Goal: Information Seeking & Learning: Learn about a topic

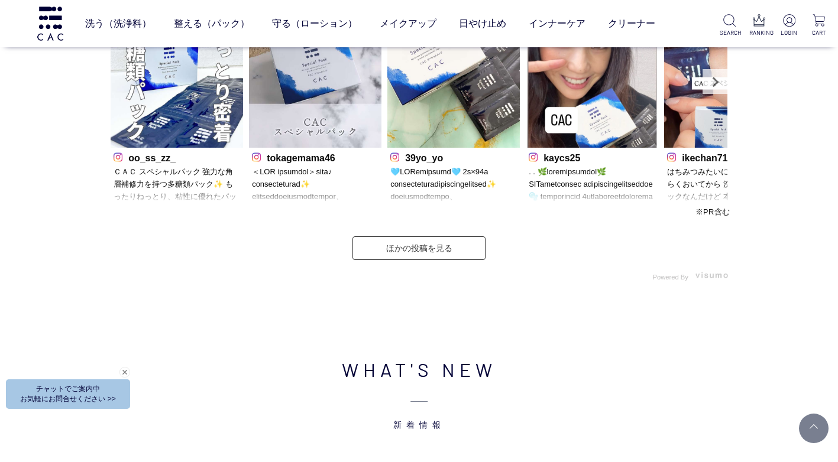
scroll to position [3783, 0]
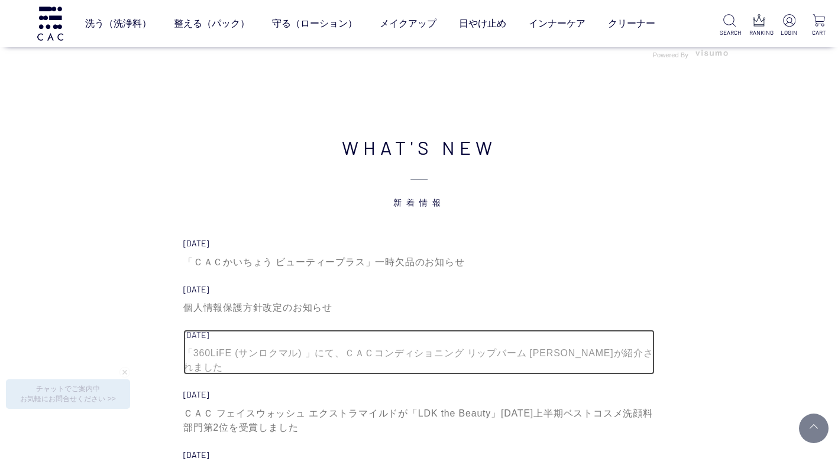
click at [495, 353] on div "「360LiFE (サンロクマル) 」にて、ＣＡＣコンディショニング リップバーム 薄桜が紹介されました" at bounding box center [418, 360] width 471 height 28
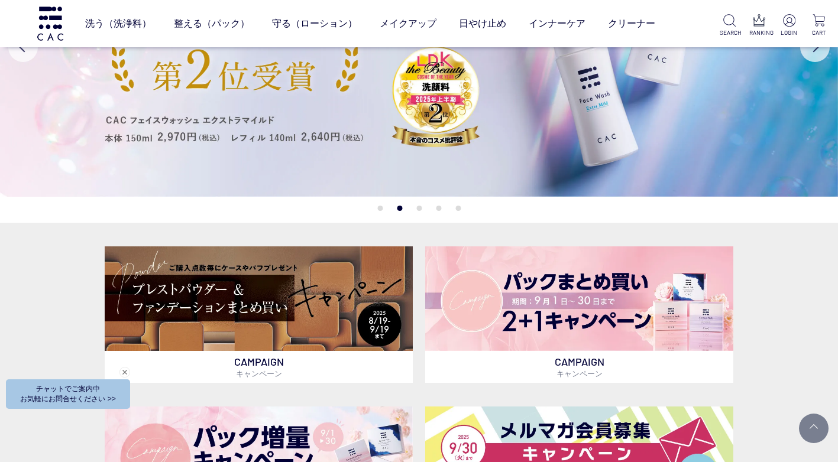
scroll to position [0, 0]
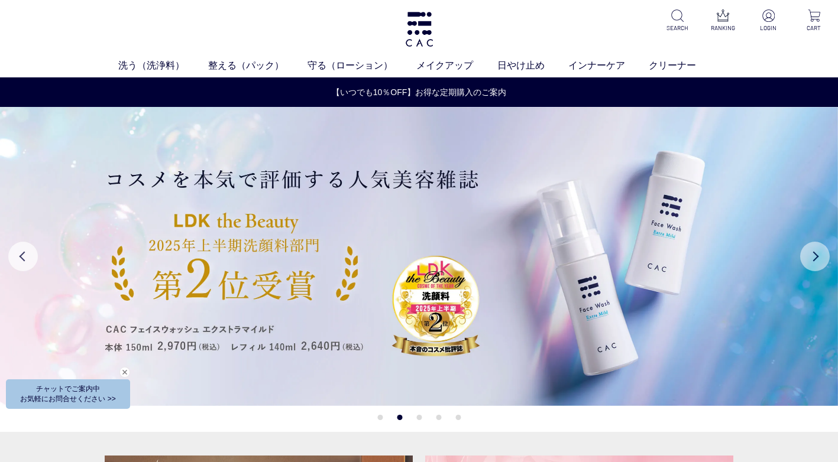
click at [822, 258] on button "Next" at bounding box center [815, 257] width 30 height 30
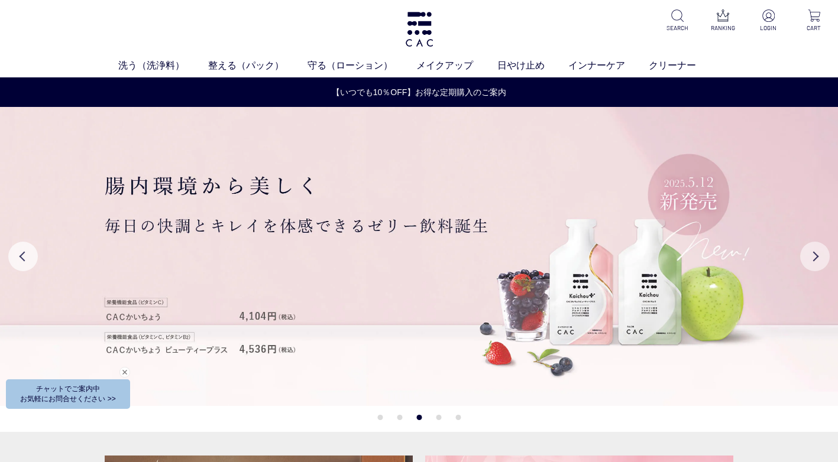
click at [822, 258] on button "Next" at bounding box center [815, 257] width 30 height 30
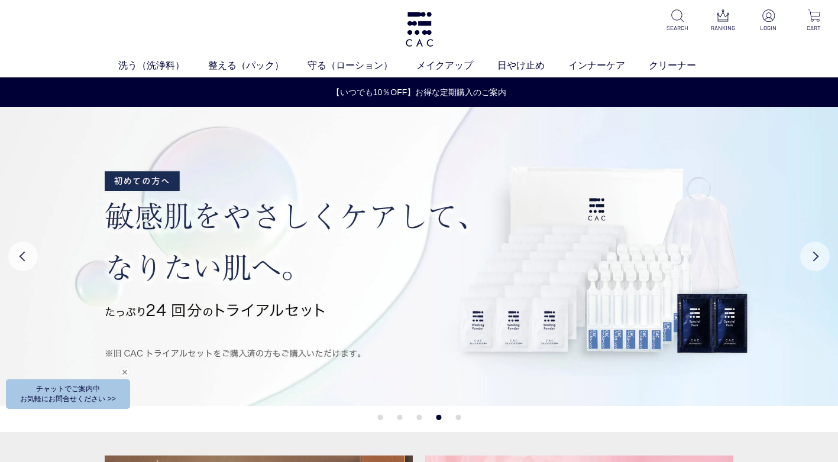
click at [821, 260] on button "Next" at bounding box center [815, 257] width 30 height 30
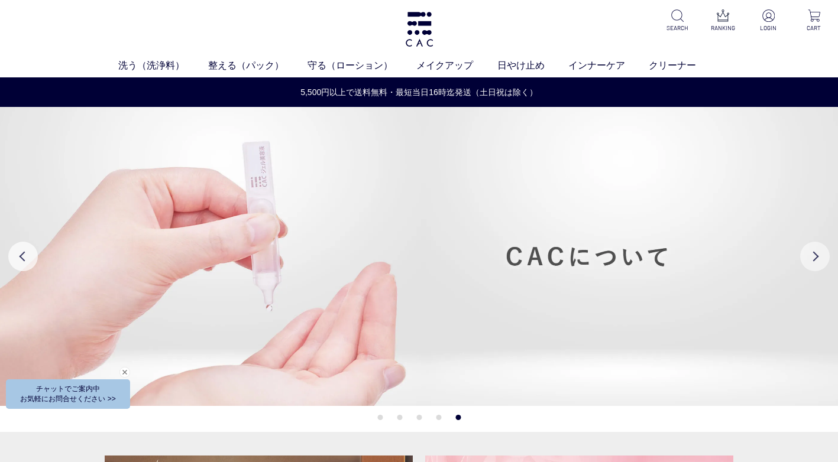
click at [821, 260] on button "Next" at bounding box center [815, 257] width 30 height 30
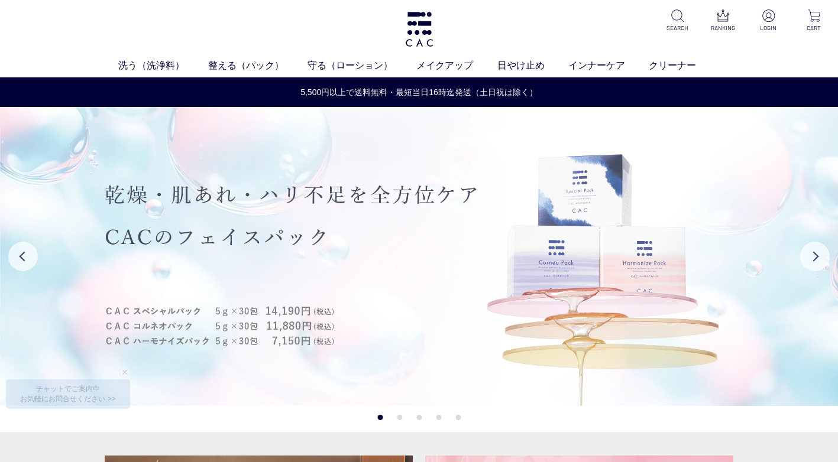
click at [688, 274] on img at bounding box center [419, 256] width 838 height 299
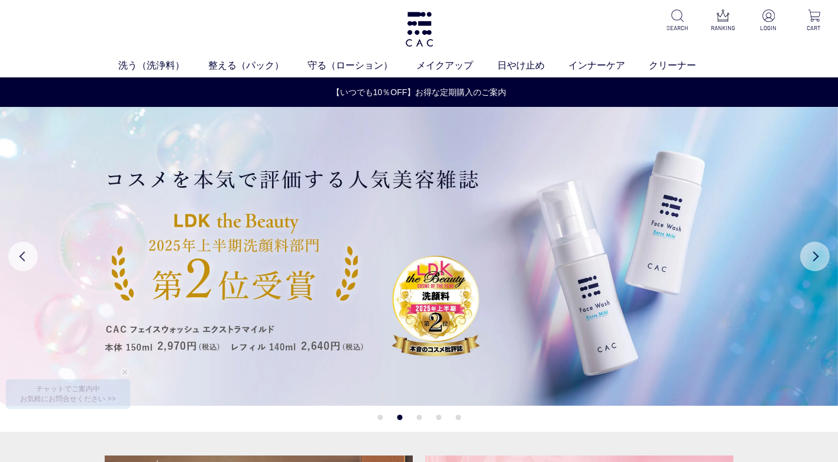
click at [817, 261] on button "Next" at bounding box center [815, 257] width 30 height 30
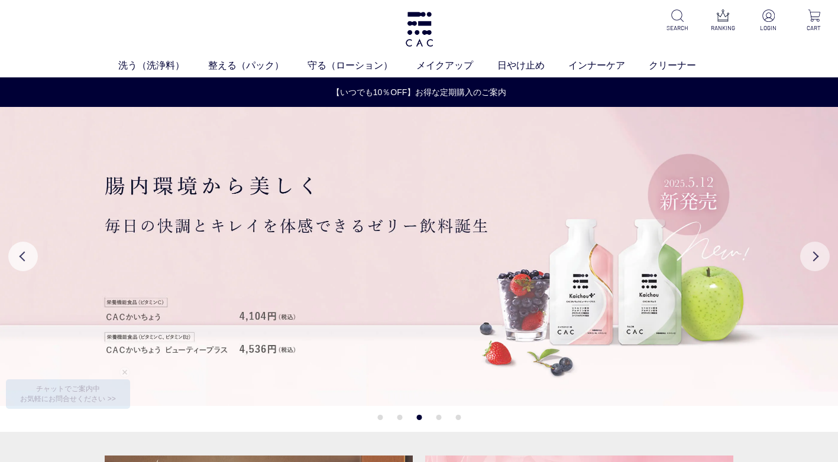
click at [817, 261] on button "Next" at bounding box center [815, 257] width 30 height 30
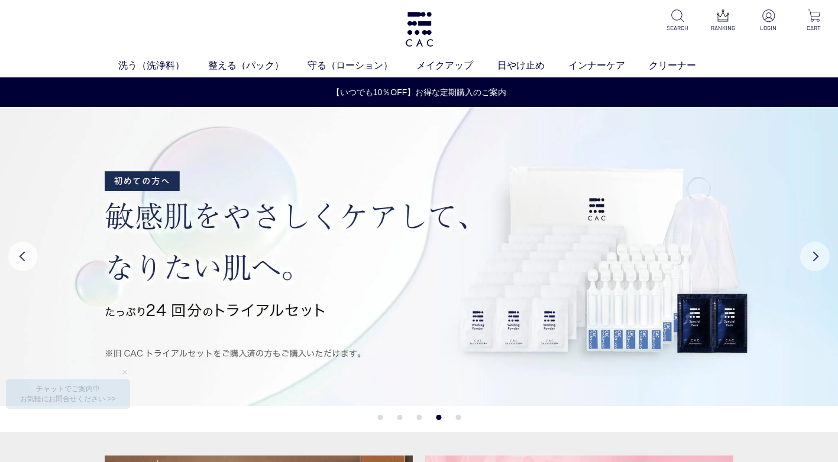
click at [817, 261] on button "Next" at bounding box center [815, 257] width 30 height 30
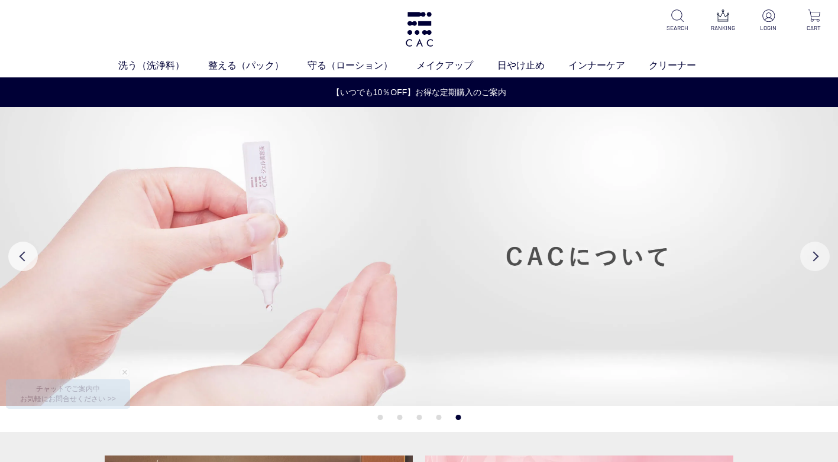
click at [817, 261] on button "Next" at bounding box center [815, 257] width 30 height 30
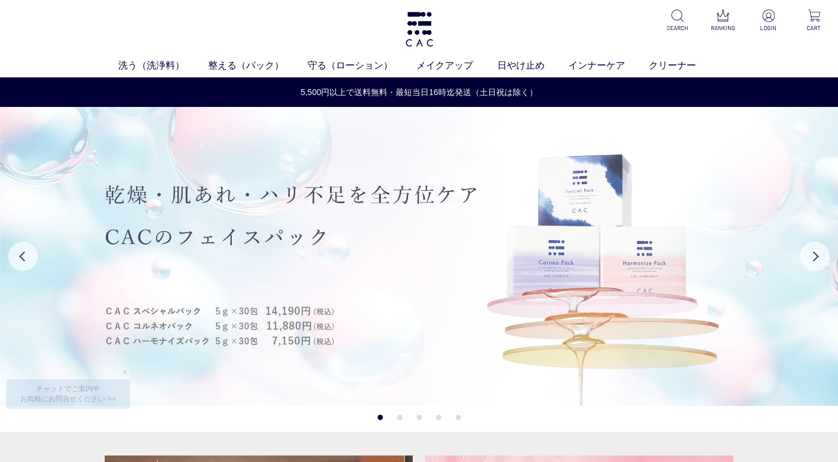
click at [446, 281] on img at bounding box center [419, 256] width 838 height 299
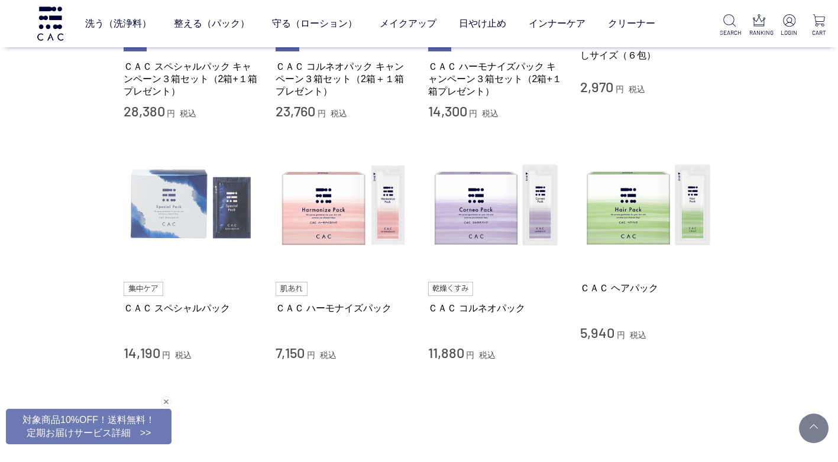
scroll to position [473, 0]
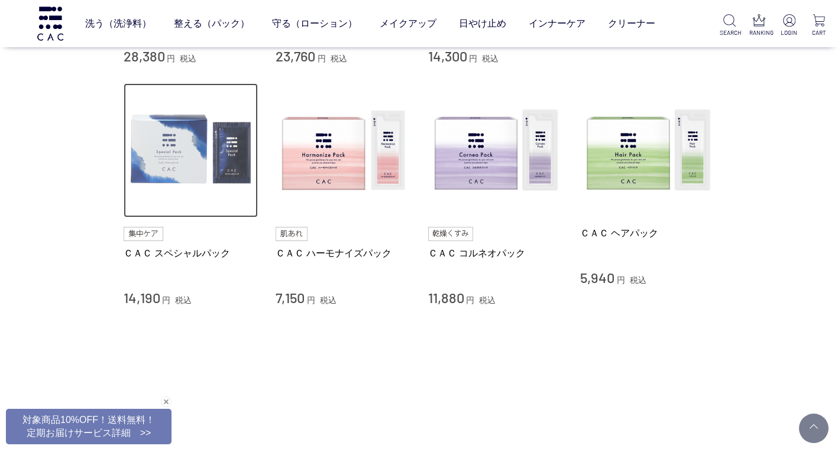
click at [207, 161] on img at bounding box center [191, 150] width 135 height 135
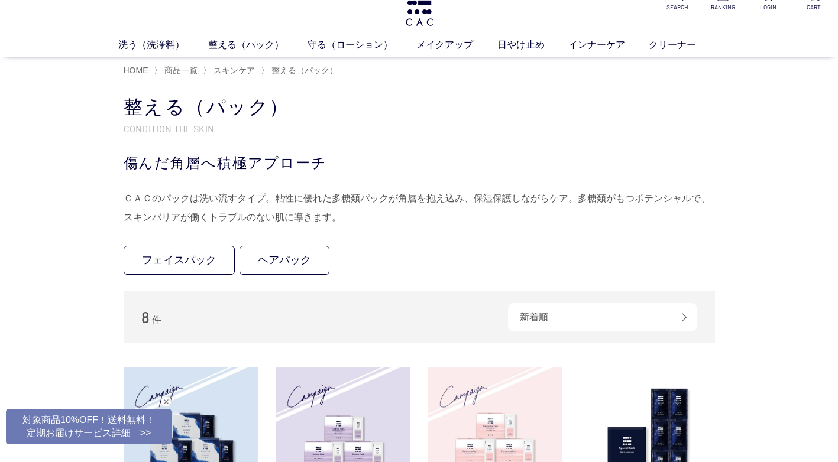
scroll to position [0, 0]
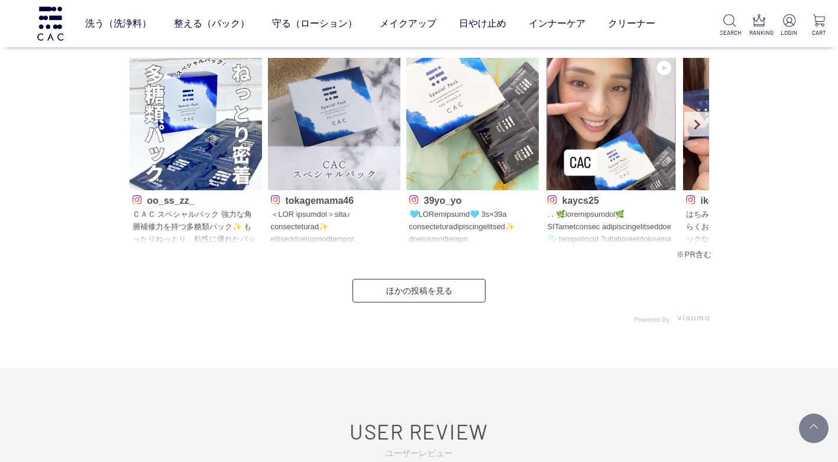
scroll to position [5320, 0]
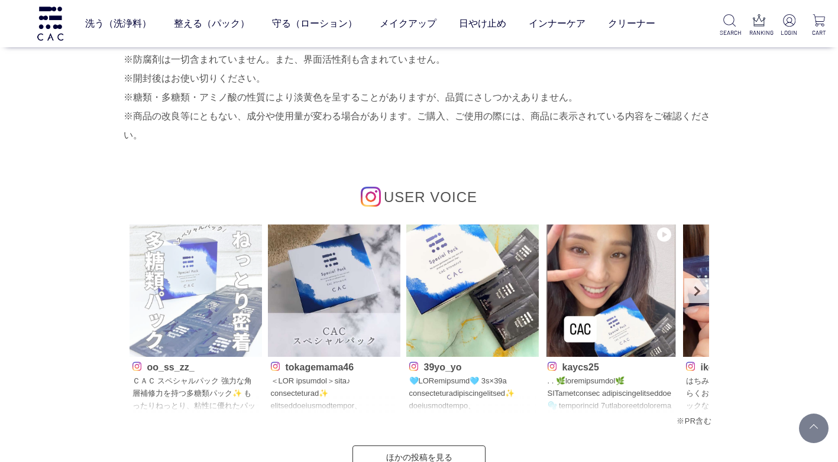
click at [206, 307] on img at bounding box center [195, 291] width 132 height 132
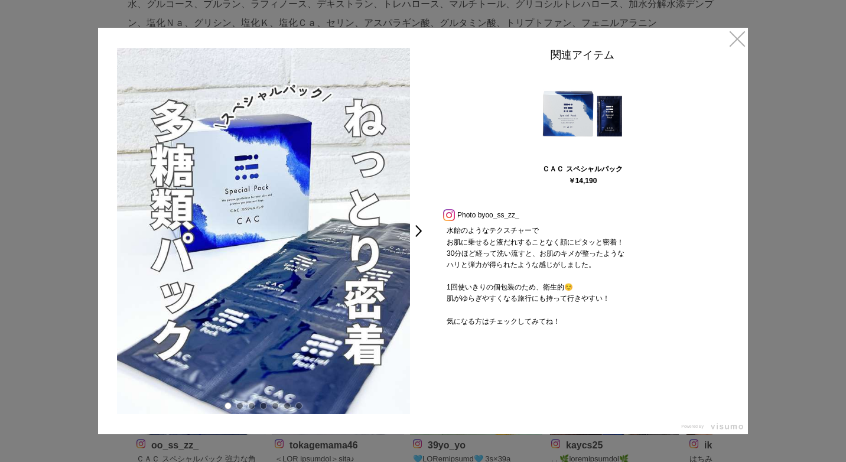
scroll to position [99, 0]
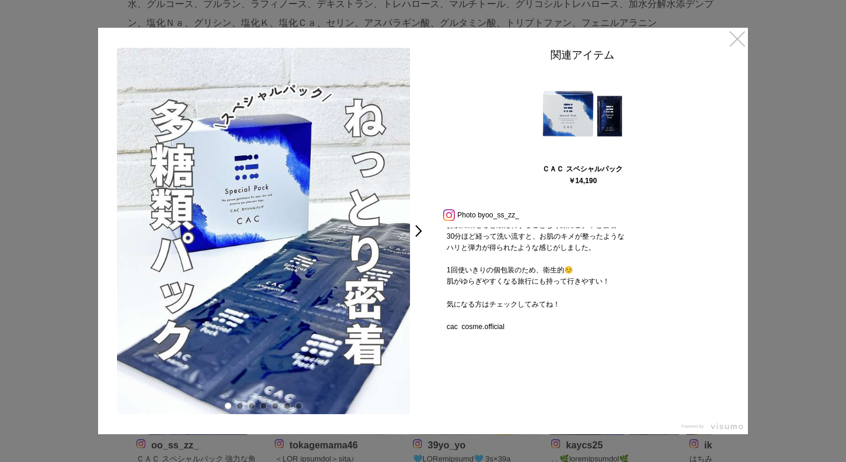
click at [740, 37] on link "×" at bounding box center [737, 38] width 21 height 21
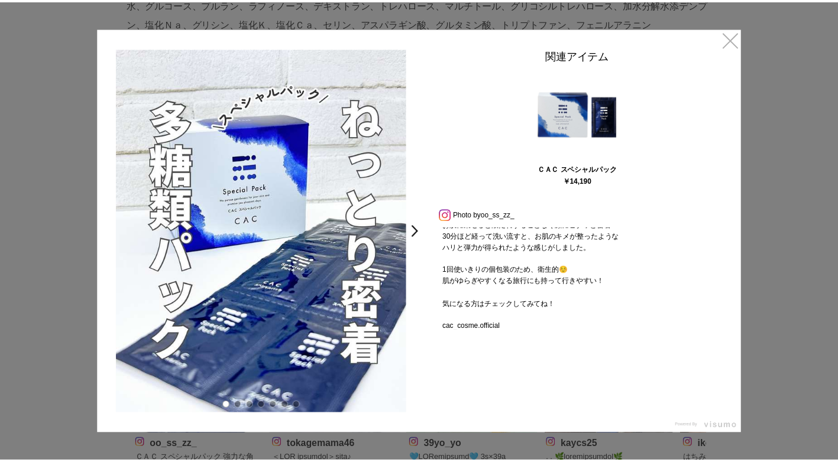
scroll to position [5320, 0]
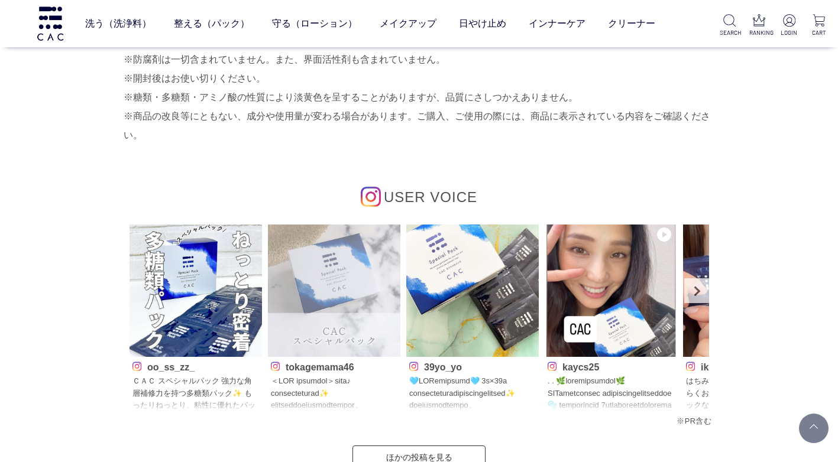
click at [350, 304] on img at bounding box center [334, 291] width 132 height 132
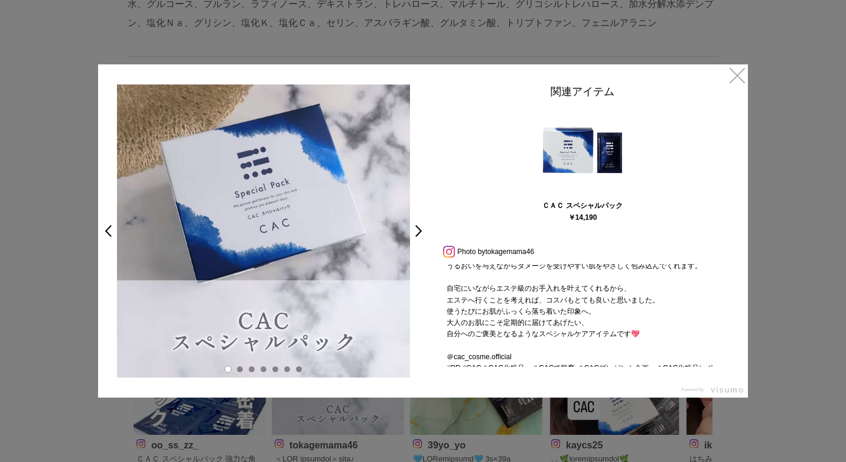
scroll to position [317, 0]
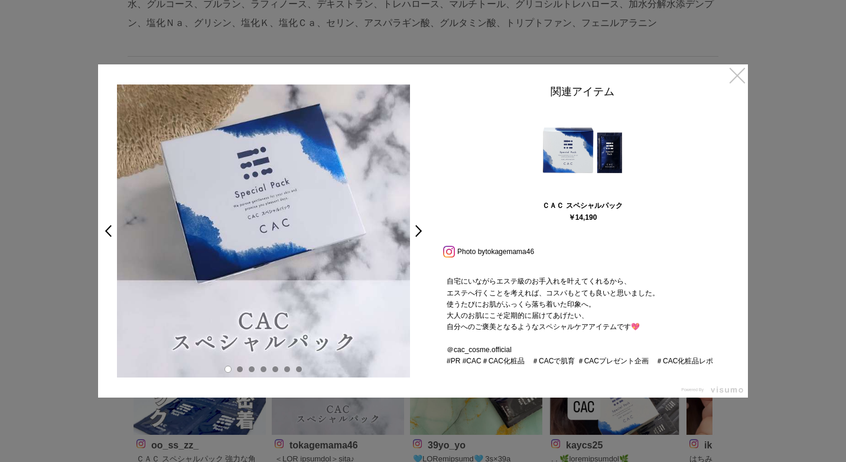
click at [735, 73] on link "×" at bounding box center [737, 74] width 21 height 21
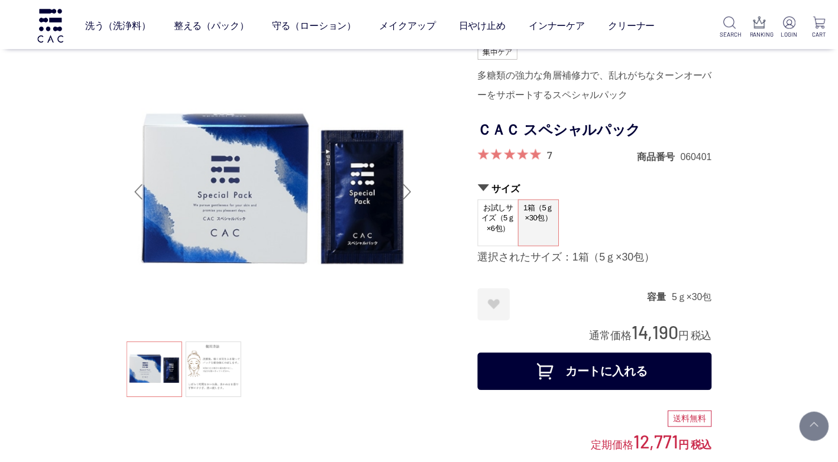
scroll to position [5320, 0]
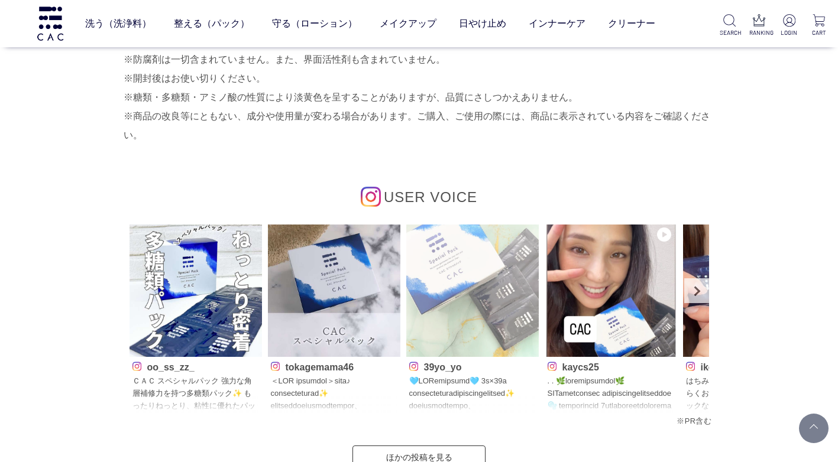
click at [499, 300] on img at bounding box center [472, 291] width 132 height 132
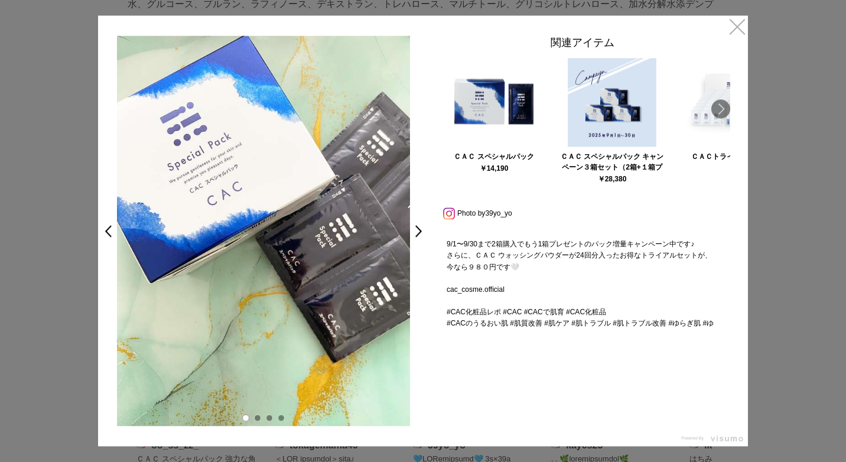
scroll to position [260, 0]
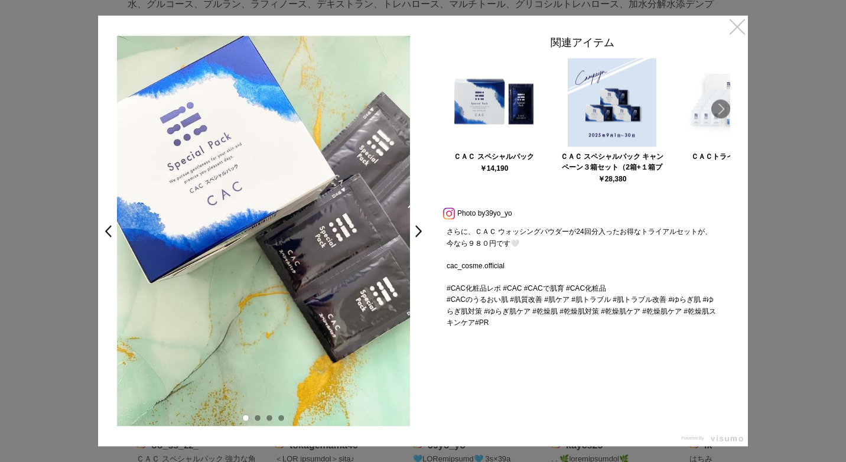
click at [741, 24] on link "×" at bounding box center [737, 25] width 21 height 21
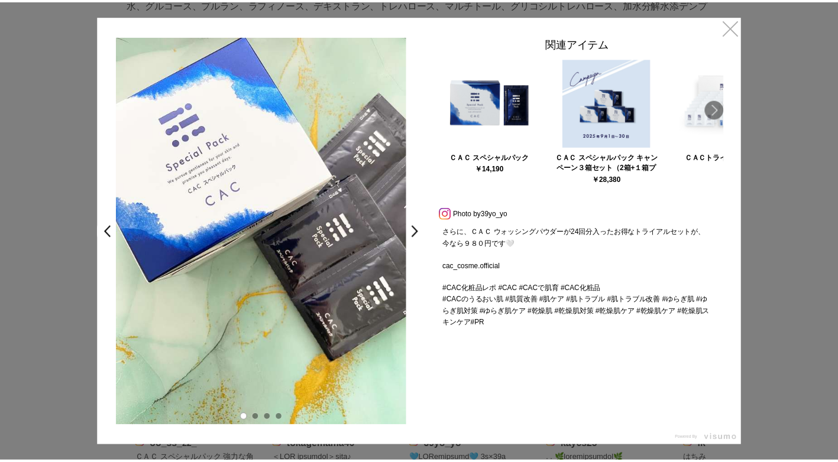
scroll to position [5320, 0]
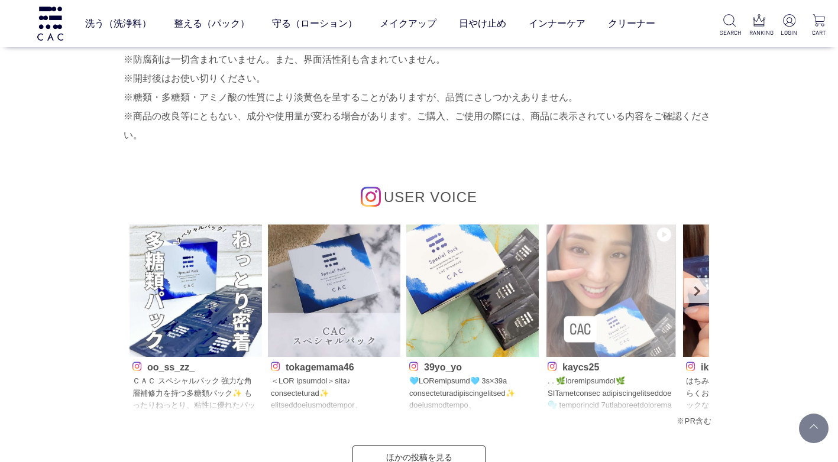
click at [615, 304] on img at bounding box center [610, 291] width 132 height 132
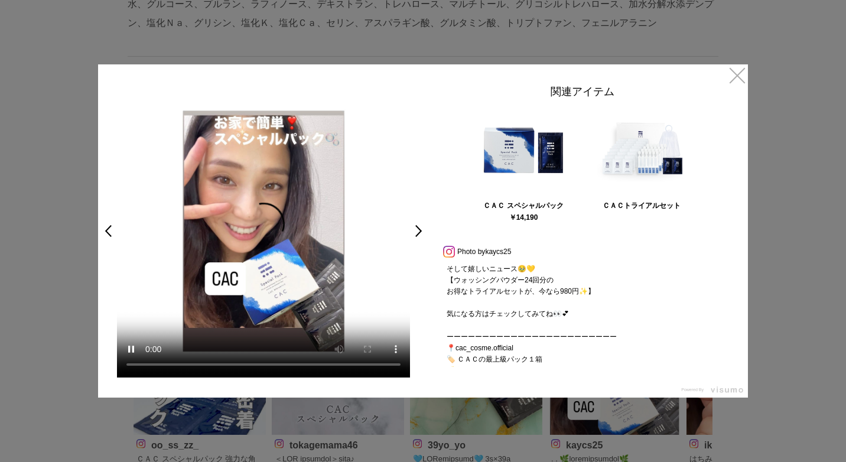
scroll to position [236, 0]
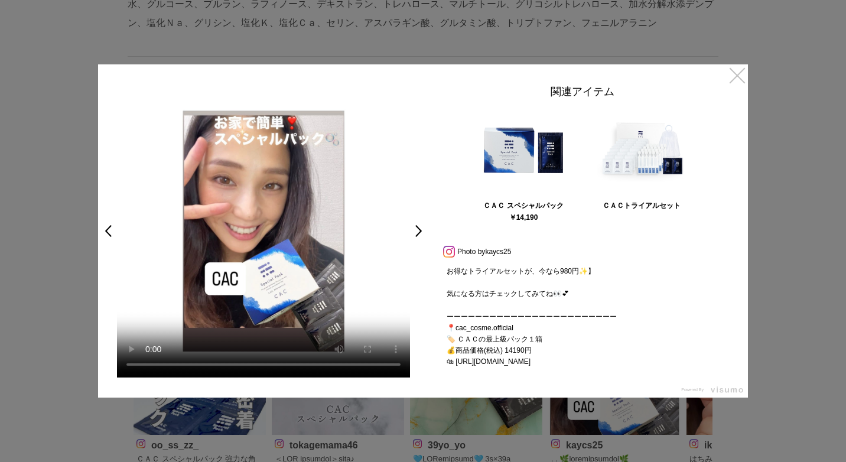
click at [744, 70] on link "×" at bounding box center [737, 74] width 21 height 21
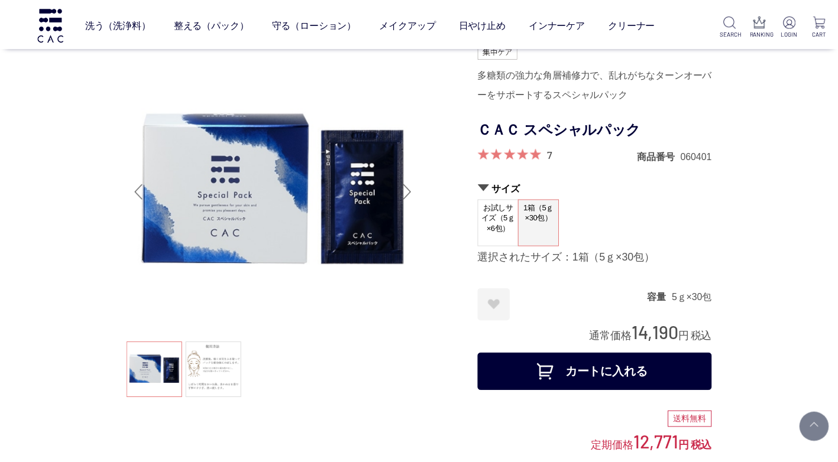
scroll to position [5320, 0]
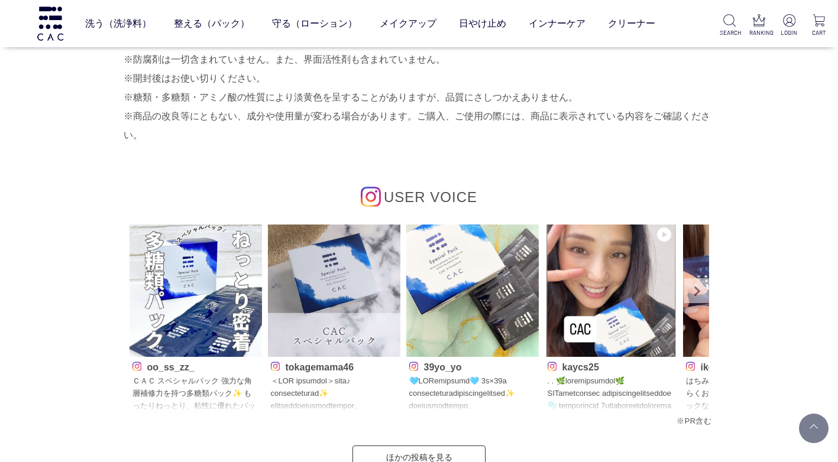
click at [695, 291] on link "Next" at bounding box center [696, 290] width 25 height 25
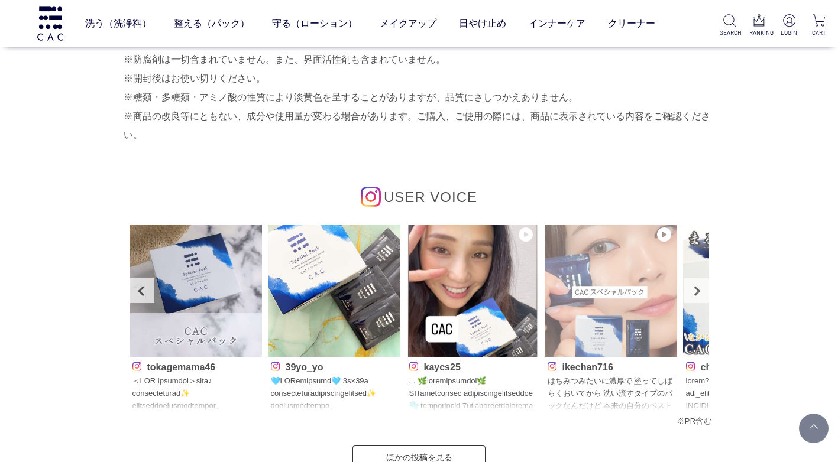
click at [637, 293] on img at bounding box center [610, 291] width 132 height 132
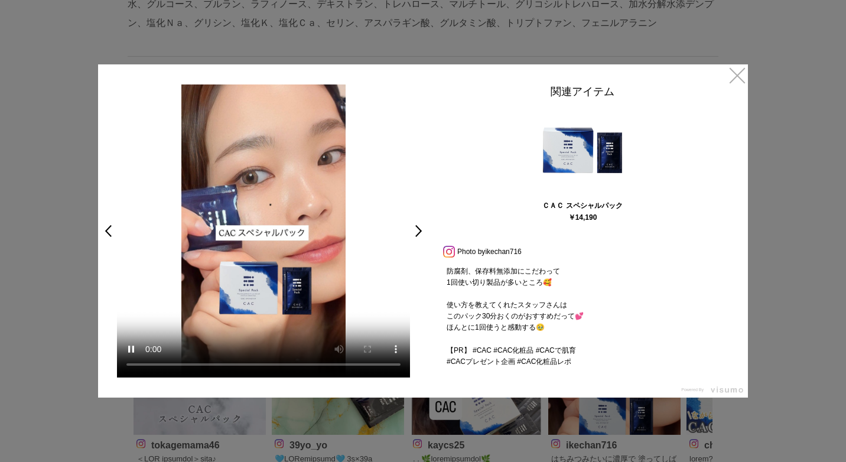
scroll to position [90, 0]
click at [734, 71] on link "×" at bounding box center [737, 74] width 21 height 21
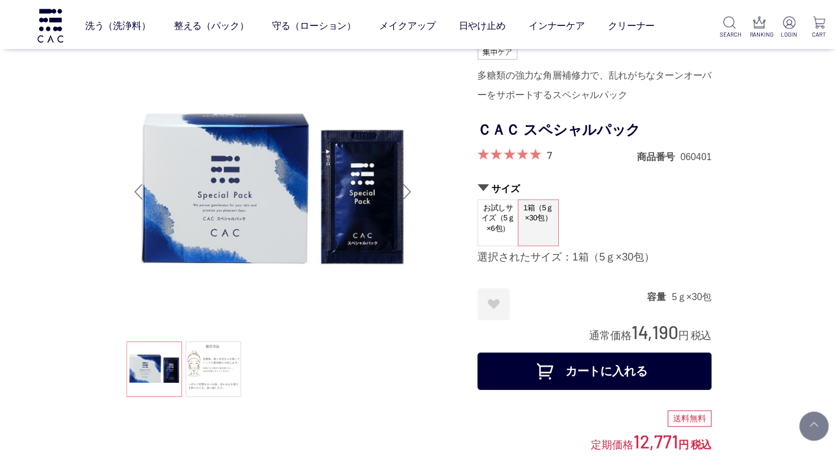
scroll to position [5320, 0]
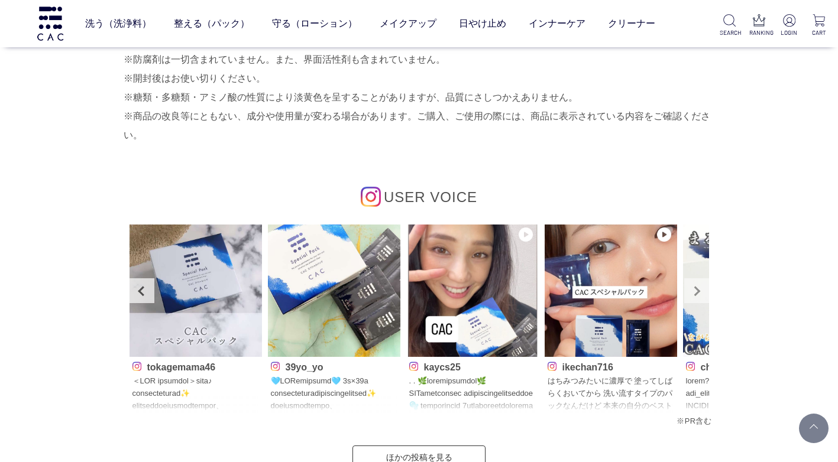
click at [694, 292] on link "Next" at bounding box center [696, 290] width 25 height 25
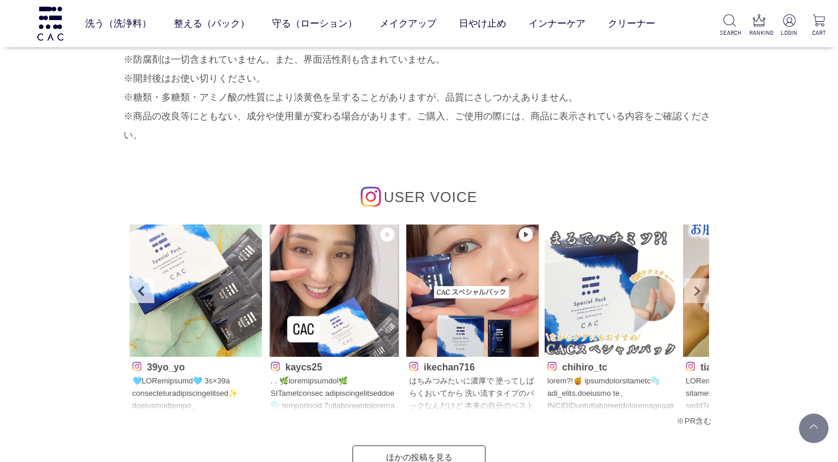
click at [695, 291] on link "Next" at bounding box center [696, 290] width 25 height 25
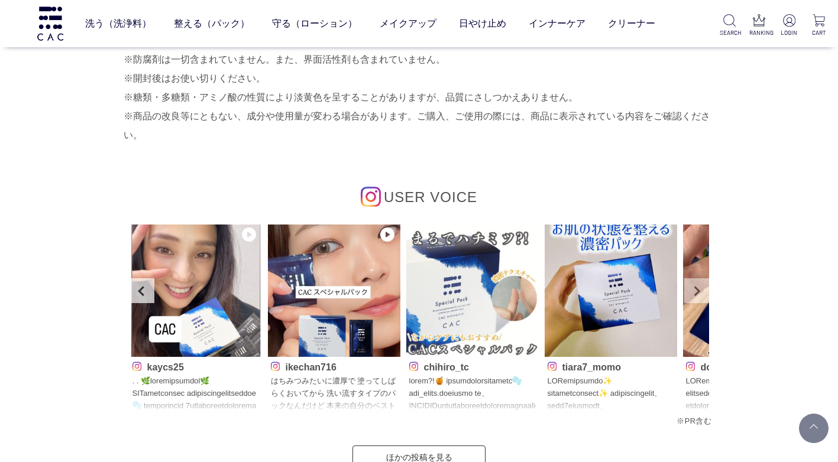
click at [696, 291] on link "Next" at bounding box center [696, 290] width 25 height 25
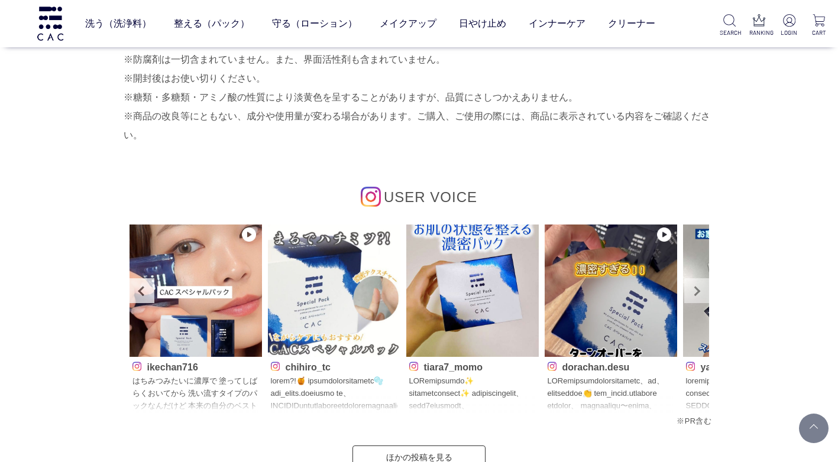
click at [696, 291] on link "Next" at bounding box center [696, 290] width 25 height 25
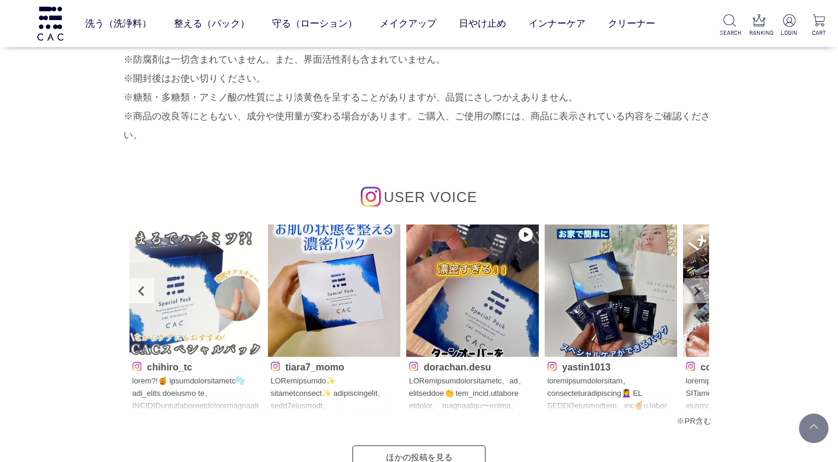
click at [699, 291] on link "Next" at bounding box center [696, 290] width 25 height 25
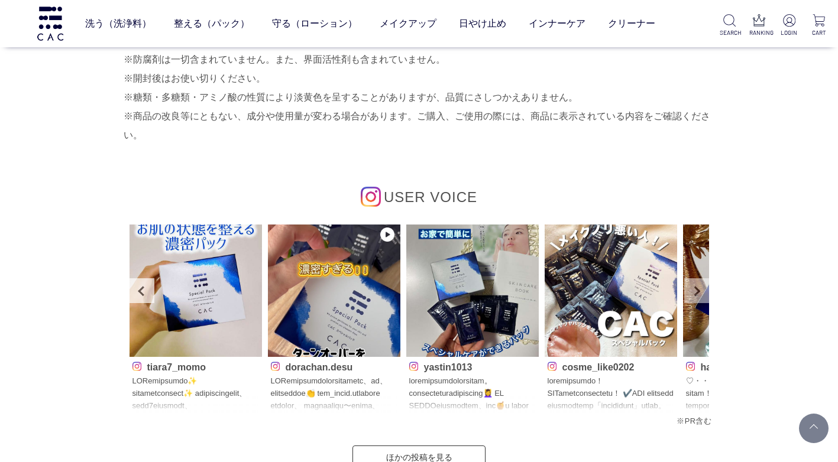
click at [699, 291] on link "Next" at bounding box center [696, 290] width 25 height 25
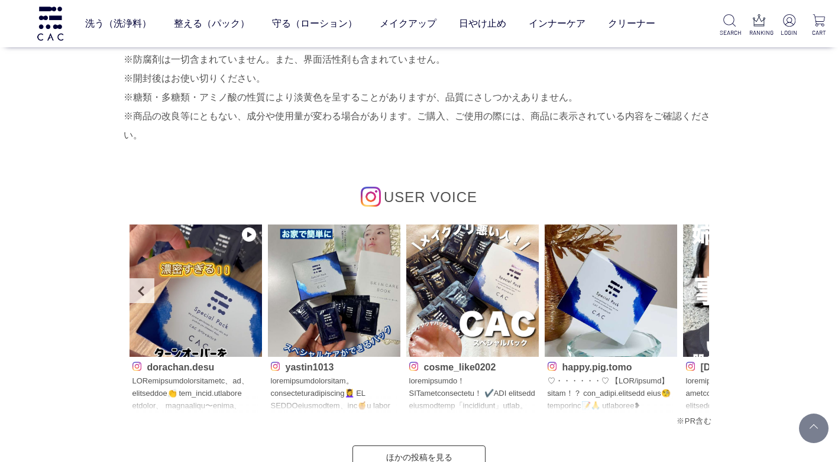
click at [699, 291] on link "Next" at bounding box center [696, 290] width 25 height 25
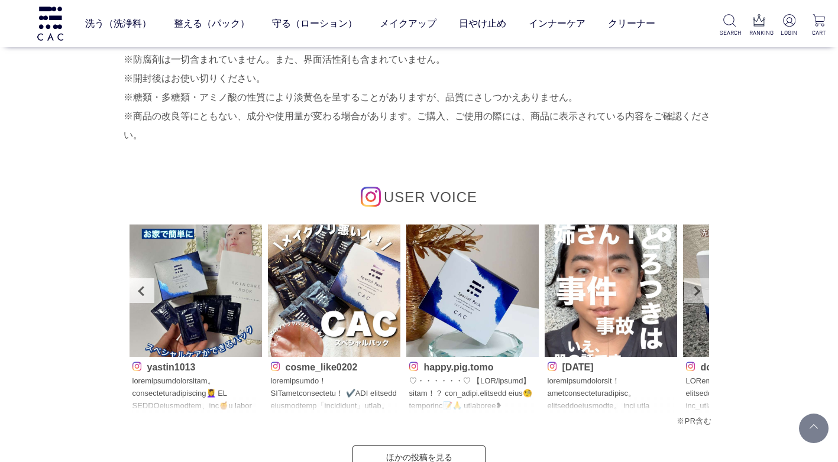
click at [697, 293] on link "Next" at bounding box center [696, 290] width 25 height 25
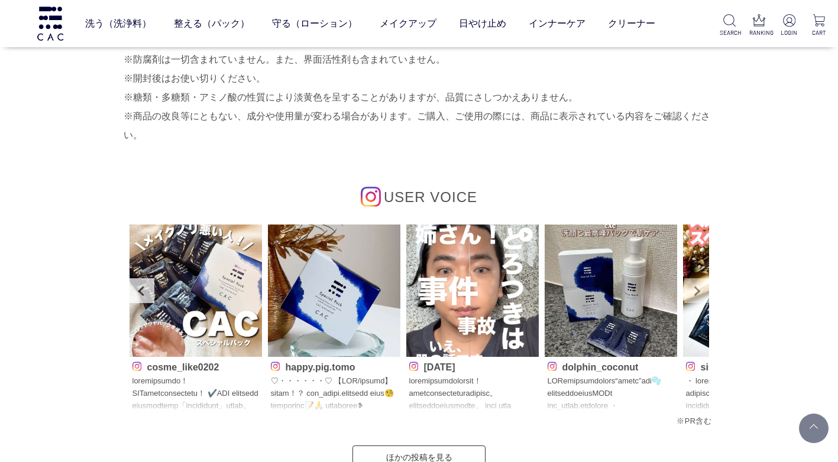
click at [696, 295] on link "Next" at bounding box center [696, 290] width 25 height 25
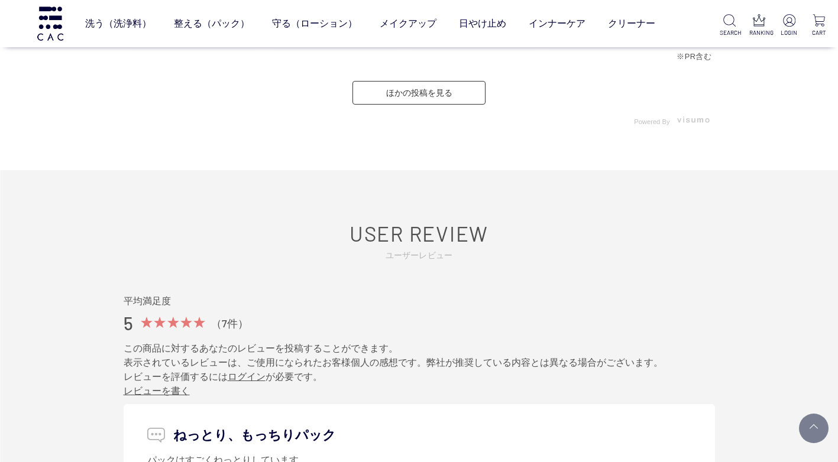
scroll to position [5675, 0]
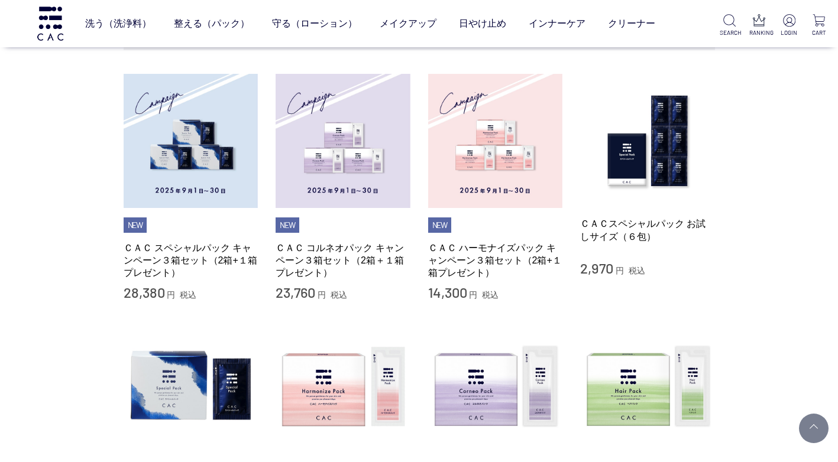
scroll to position [414, 0]
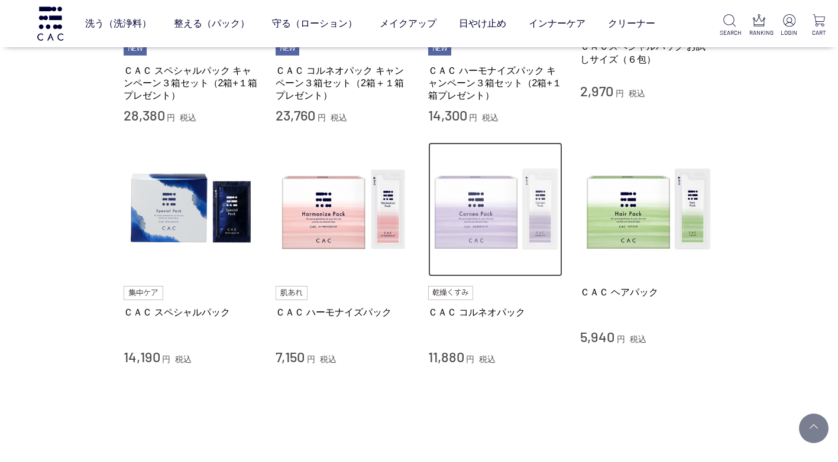
click at [493, 223] on img at bounding box center [495, 209] width 135 height 135
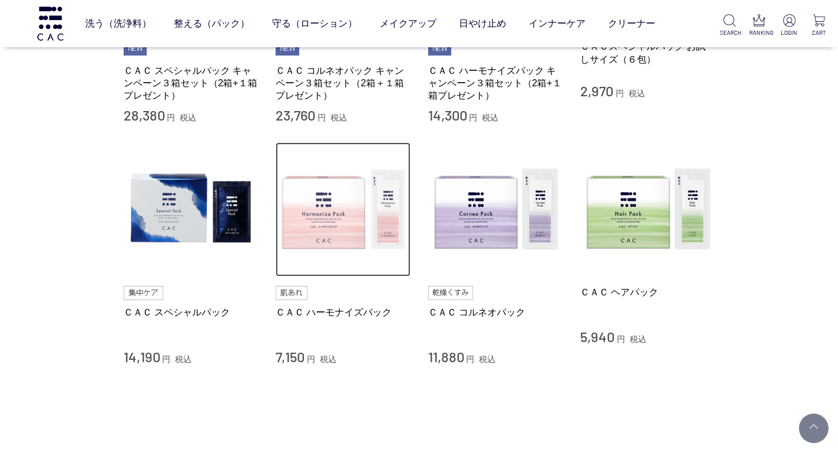
click at [358, 219] on img at bounding box center [342, 209] width 135 height 135
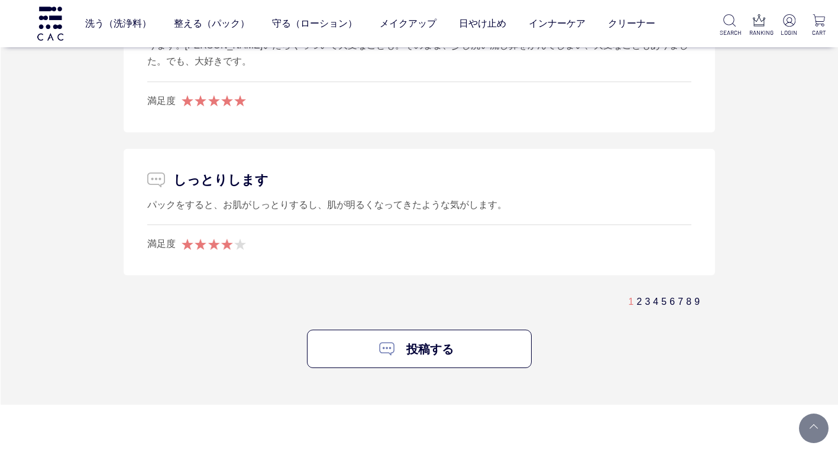
scroll to position [6975, 0]
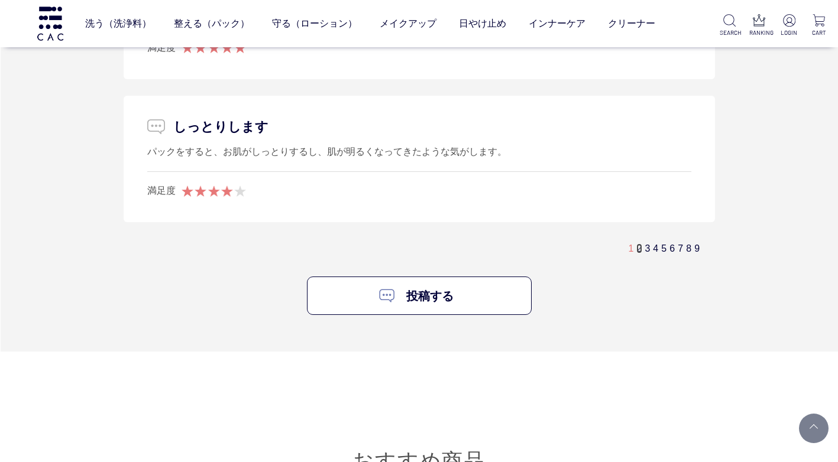
click at [638, 251] on link "2" at bounding box center [638, 249] width 5 height 10
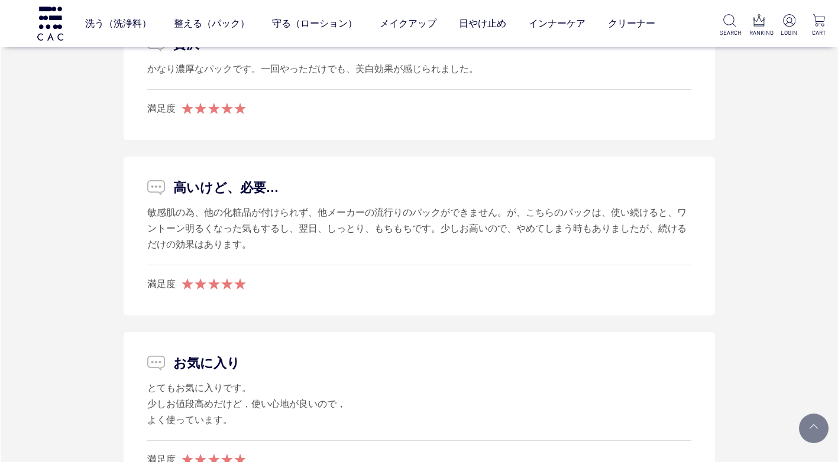
scroll to position [6956, 0]
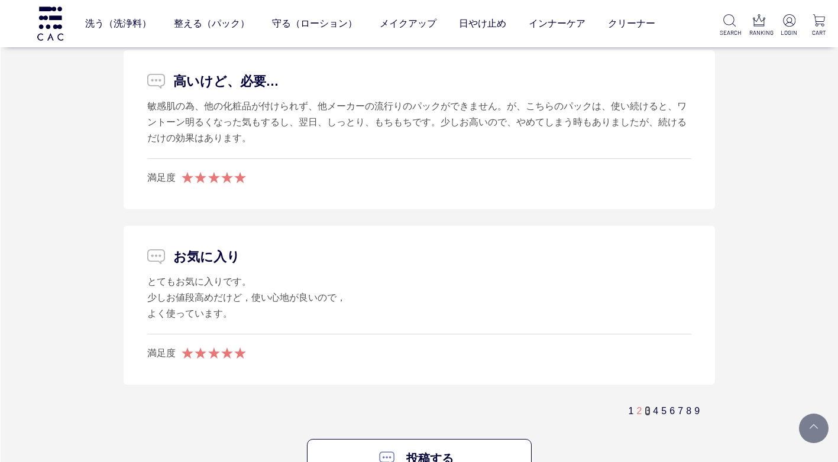
click at [646, 411] on link "3" at bounding box center [646, 411] width 5 height 10
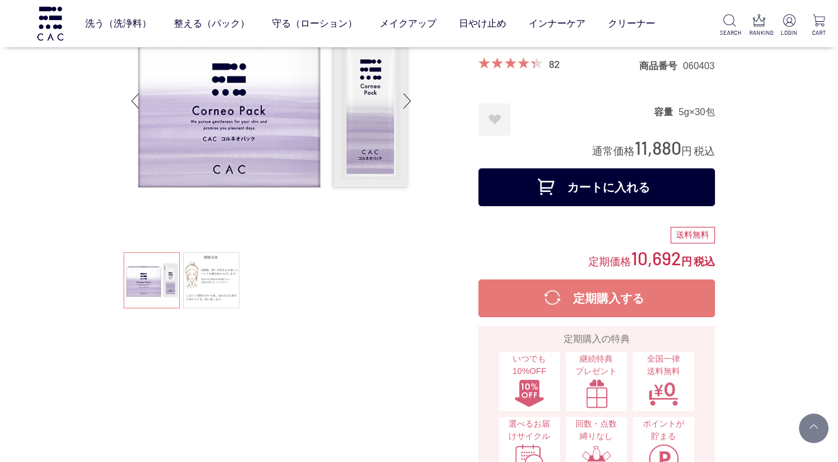
scroll to position [236, 0]
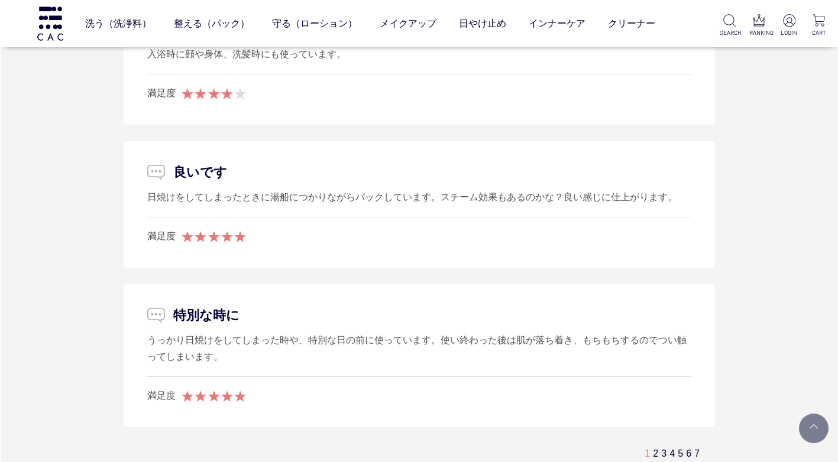
scroll to position [6975, 0]
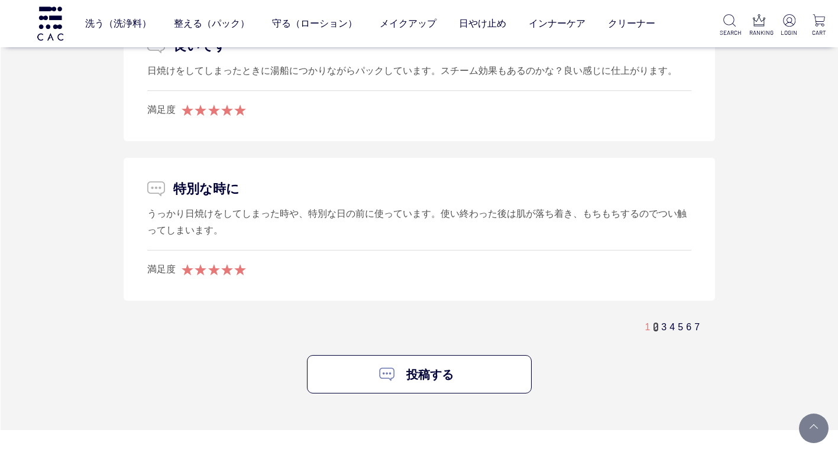
click at [655, 322] on link "2" at bounding box center [655, 327] width 5 height 10
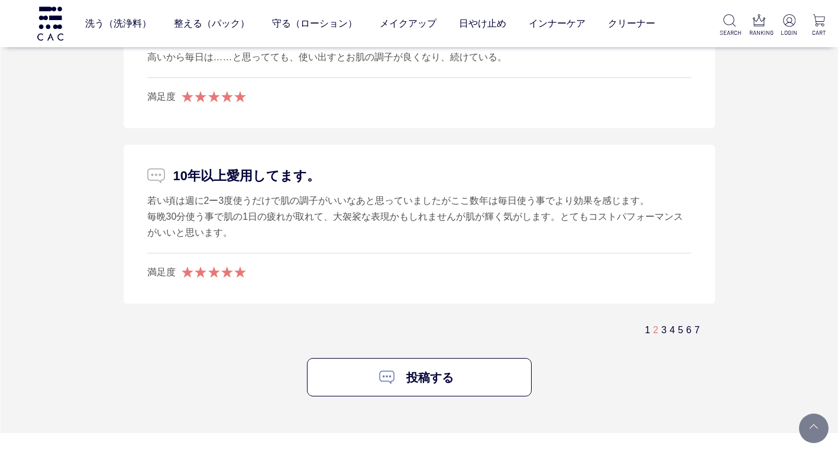
scroll to position [6918, 0]
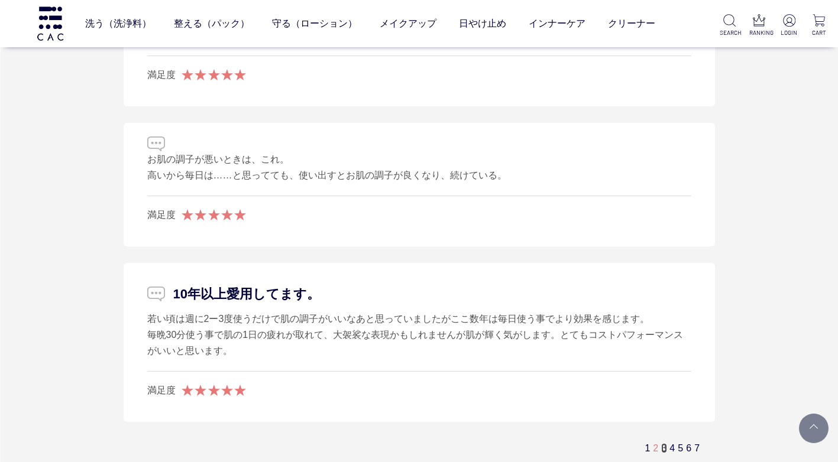
click at [663, 446] on link "3" at bounding box center [663, 448] width 5 height 10
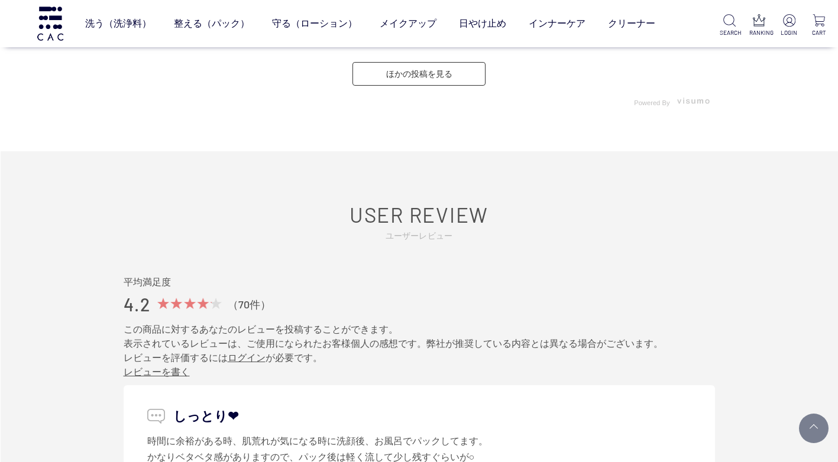
scroll to position [5086, 0]
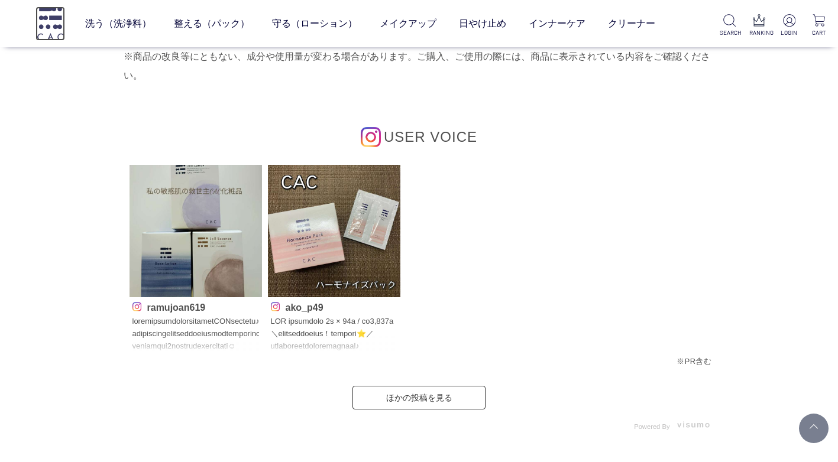
drag, startPoint x: 41, startPoint y: 25, endPoint x: 56, endPoint y: 31, distance: 16.5
click at [41, 25] on img at bounding box center [50, 24] width 30 height 34
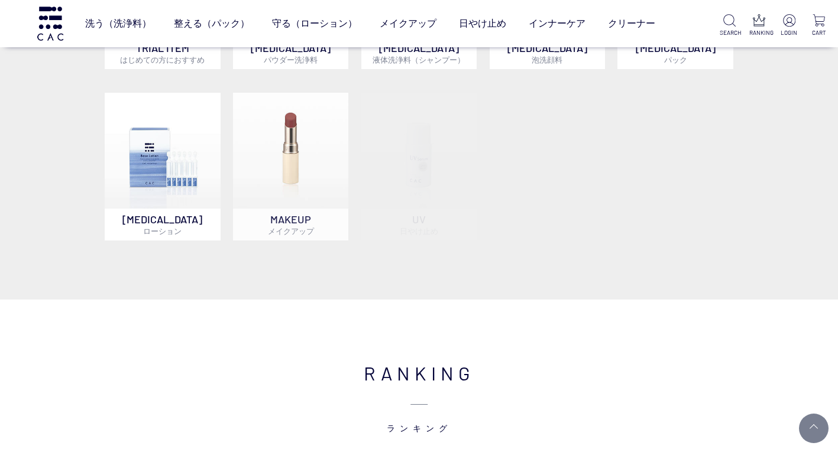
scroll to position [946, 0]
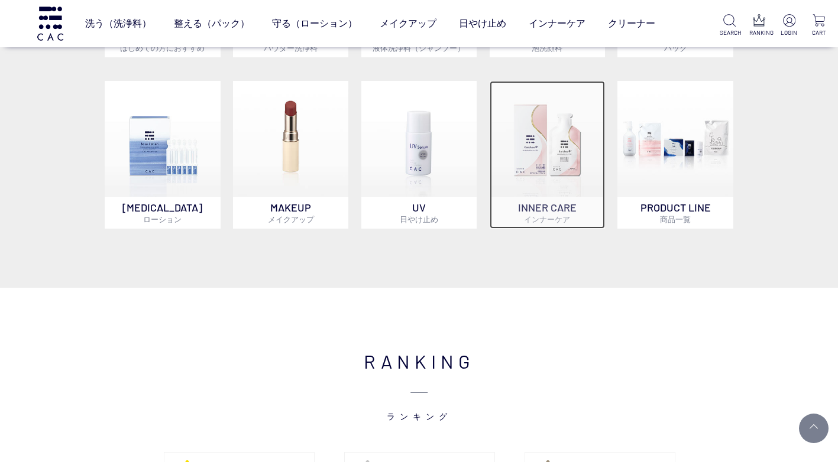
click at [550, 157] on img at bounding box center [547, 139] width 116 height 116
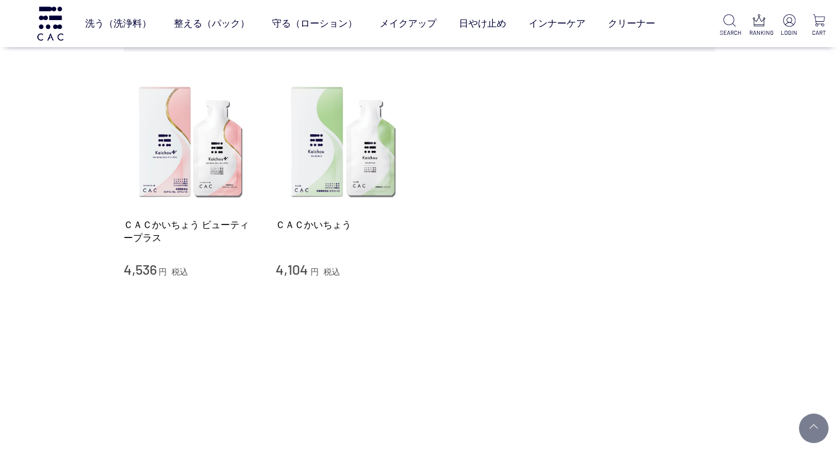
scroll to position [177, 0]
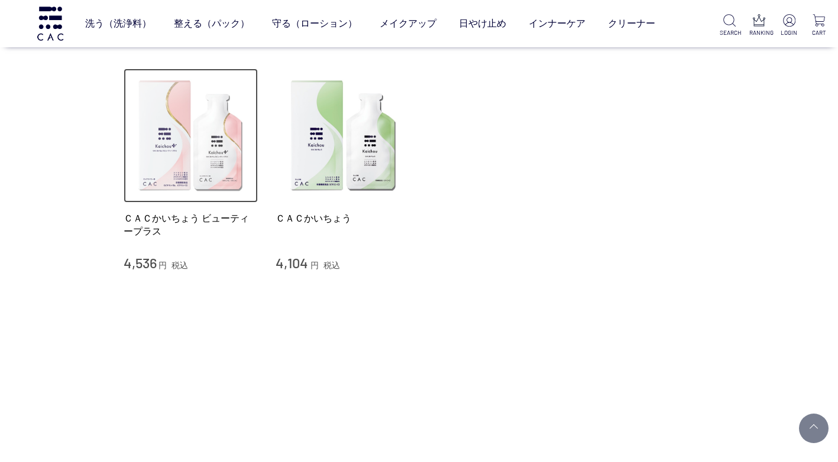
click at [218, 174] on img at bounding box center [191, 136] width 135 height 135
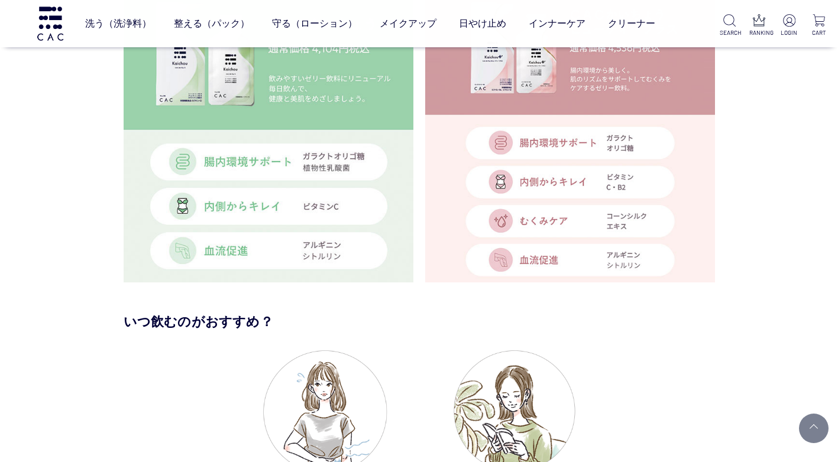
scroll to position [3074, 0]
